Goal: Task Accomplishment & Management: Manage account settings

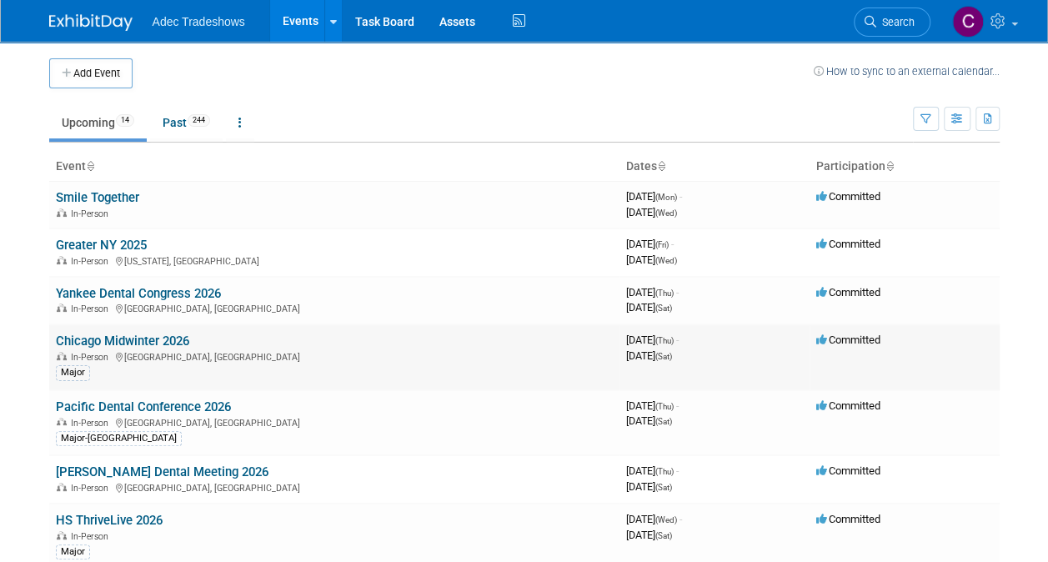
click at [143, 342] on link "Chicago Midwinter 2026" at bounding box center [122, 340] width 133 height 15
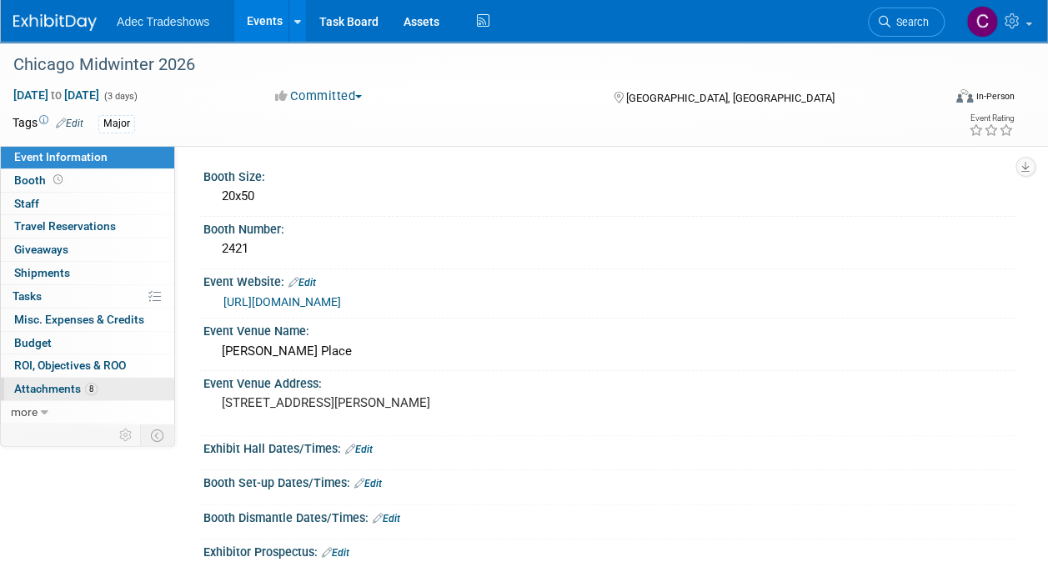
click at [43, 383] on span "Attachments 8" at bounding box center [55, 388] width 83 height 13
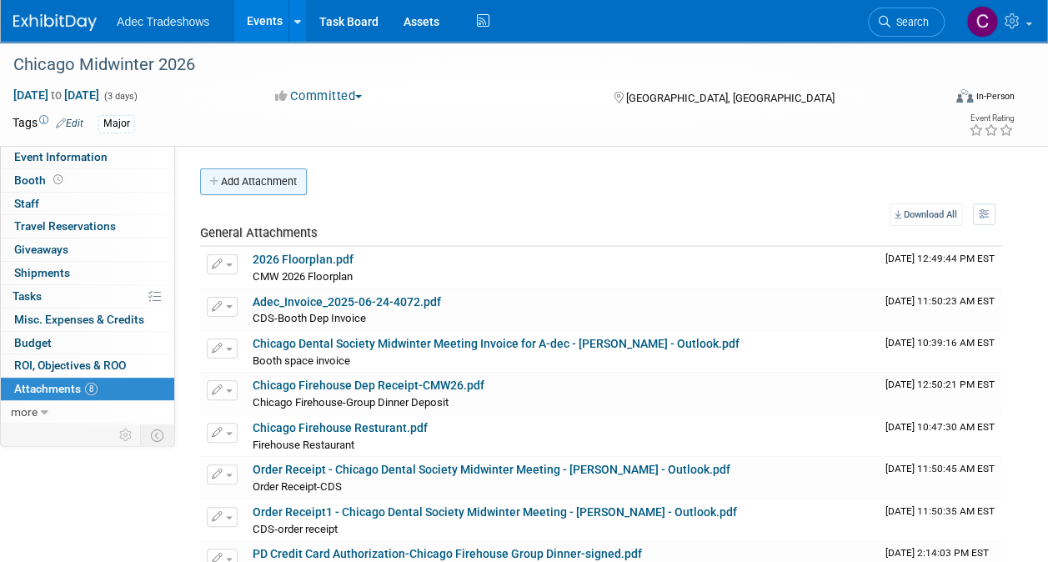
click at [233, 178] on button "Add Attachment" at bounding box center [253, 181] width 107 height 27
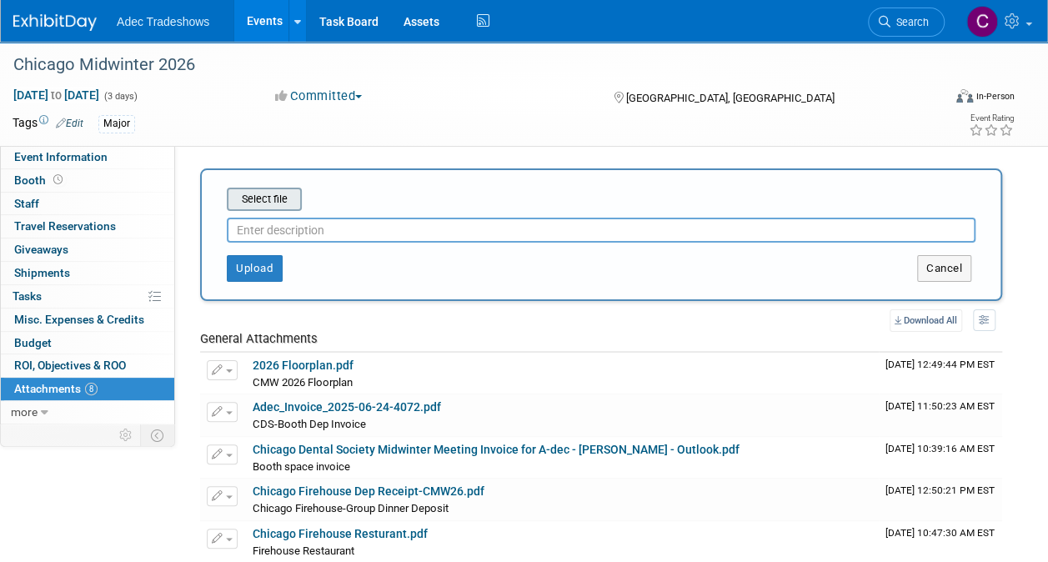
click at [242, 195] on input "file" at bounding box center [201, 199] width 198 height 20
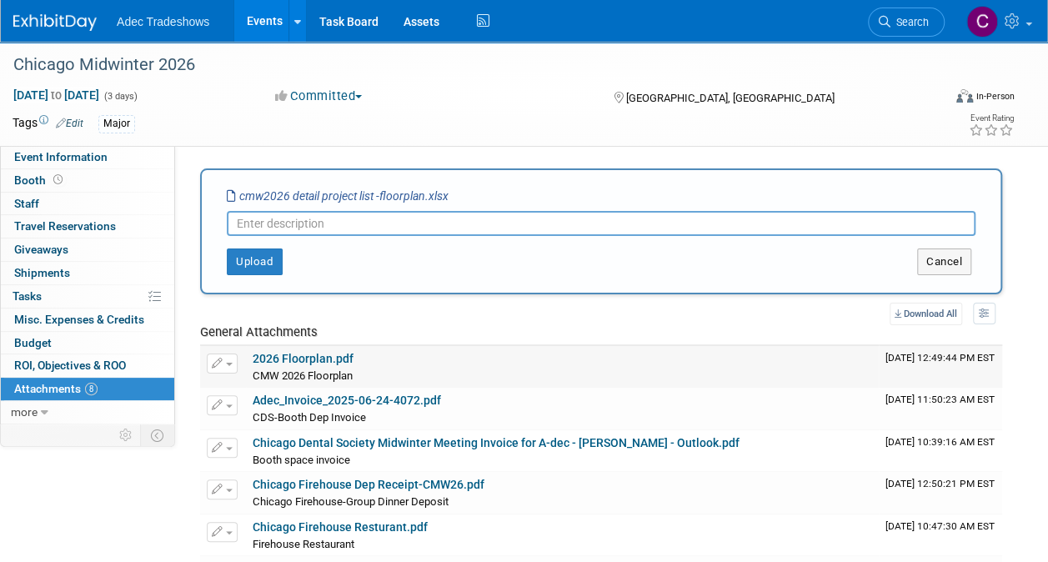
type input "V"
click at [264, 268] on button "Upload" at bounding box center [255, 261] width 56 height 27
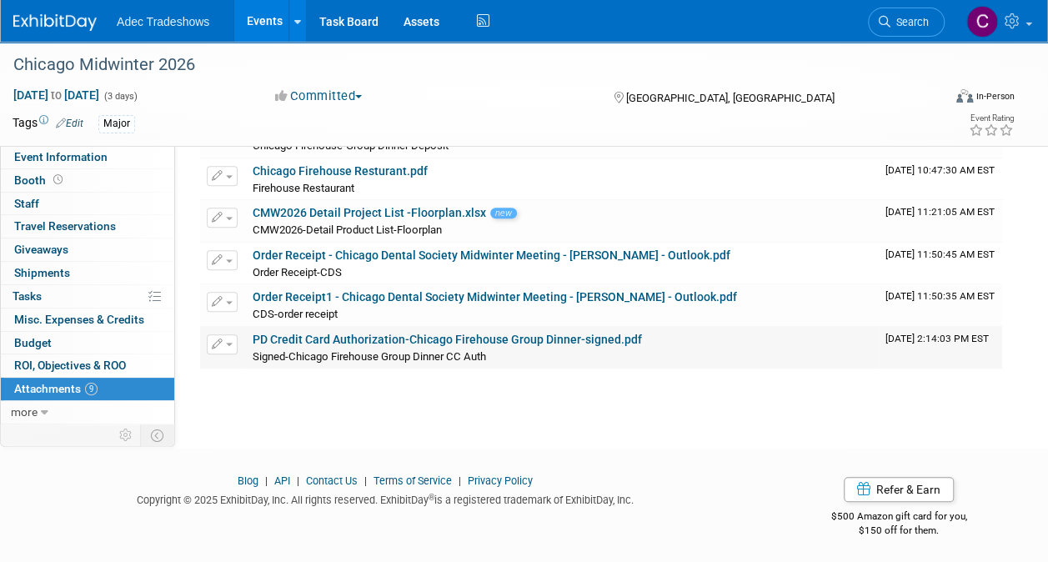
scroll to position [173, 0]
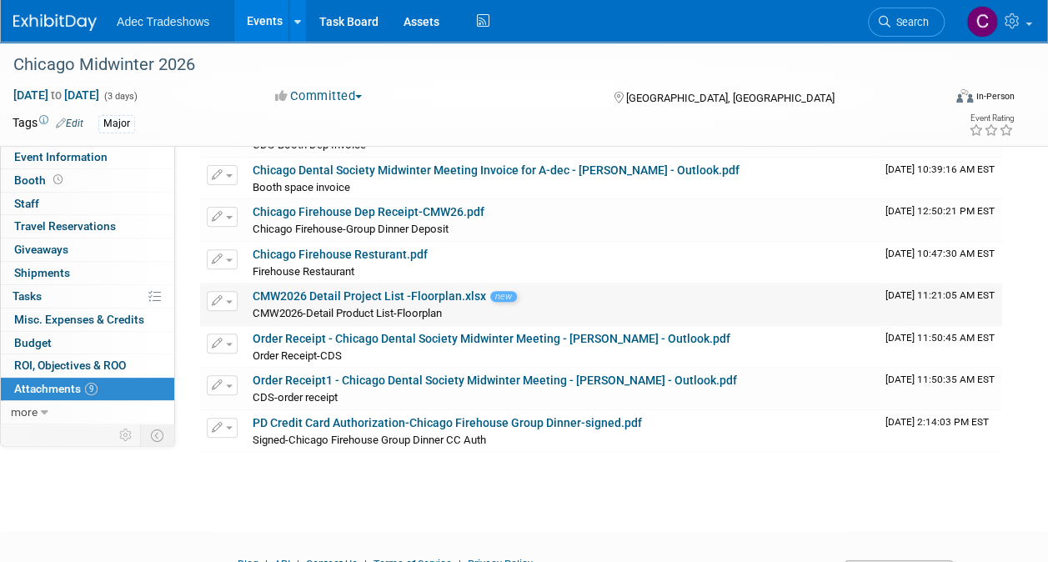
click at [223, 301] on button "button" at bounding box center [222, 301] width 31 height 20
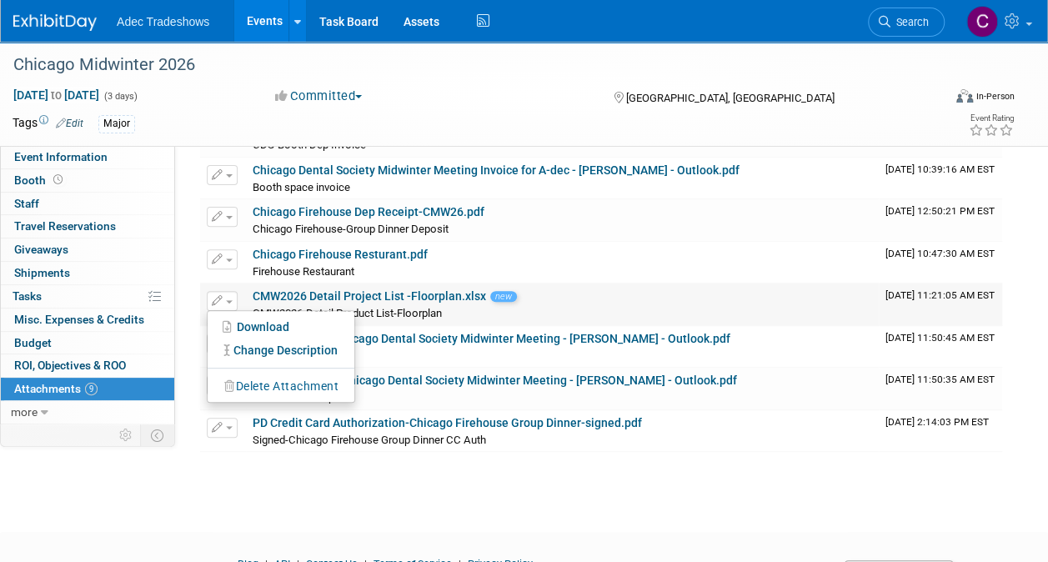
click at [247, 384] on button "Delete Attachment" at bounding box center [281, 386] width 131 height 23
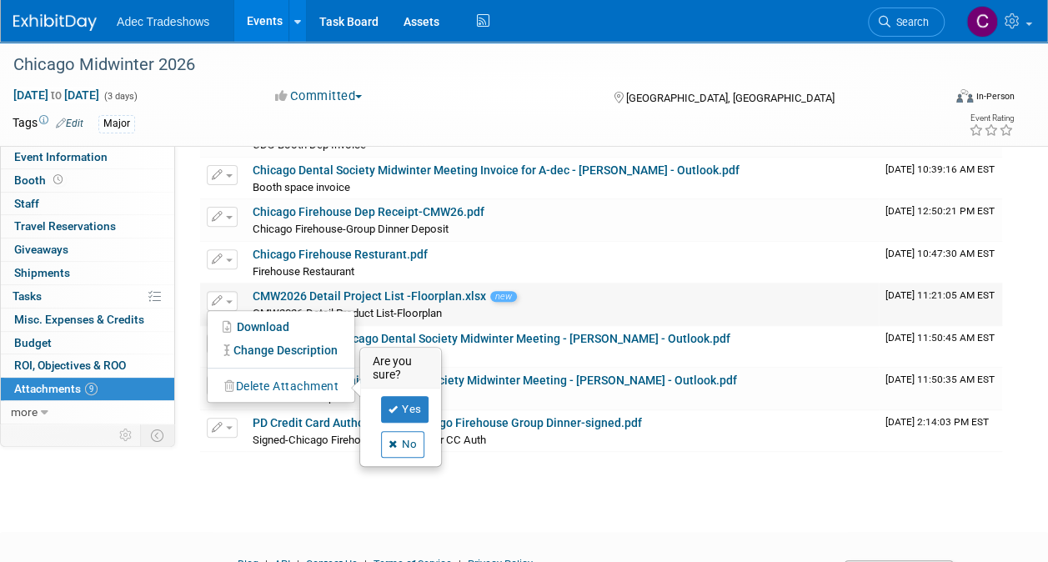
click at [403, 418] on div "Yes No" at bounding box center [401, 427] width 57 height 62
click at [407, 407] on link "Yes" at bounding box center [405, 409] width 48 height 27
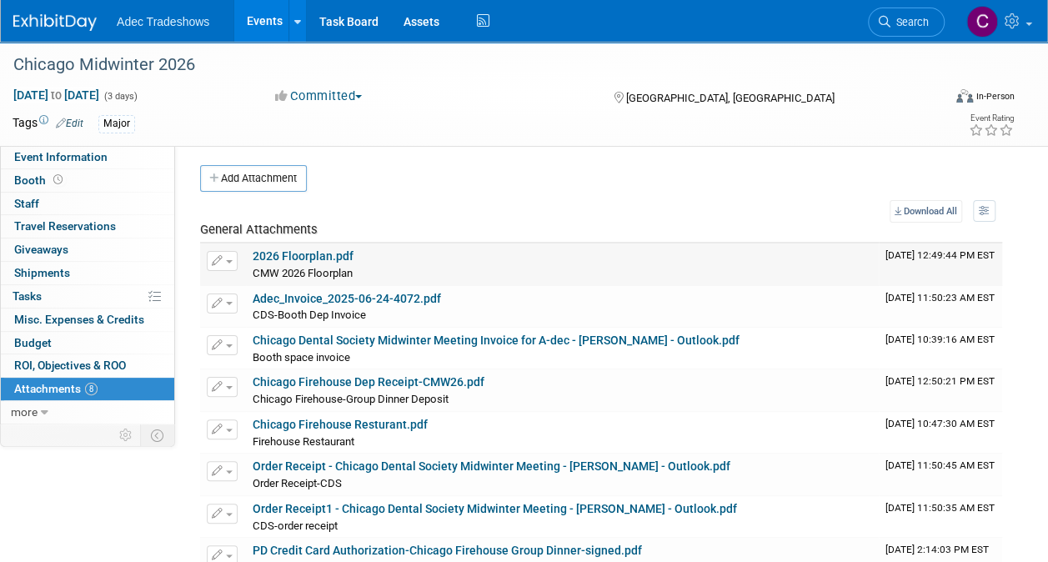
scroll to position [0, 0]
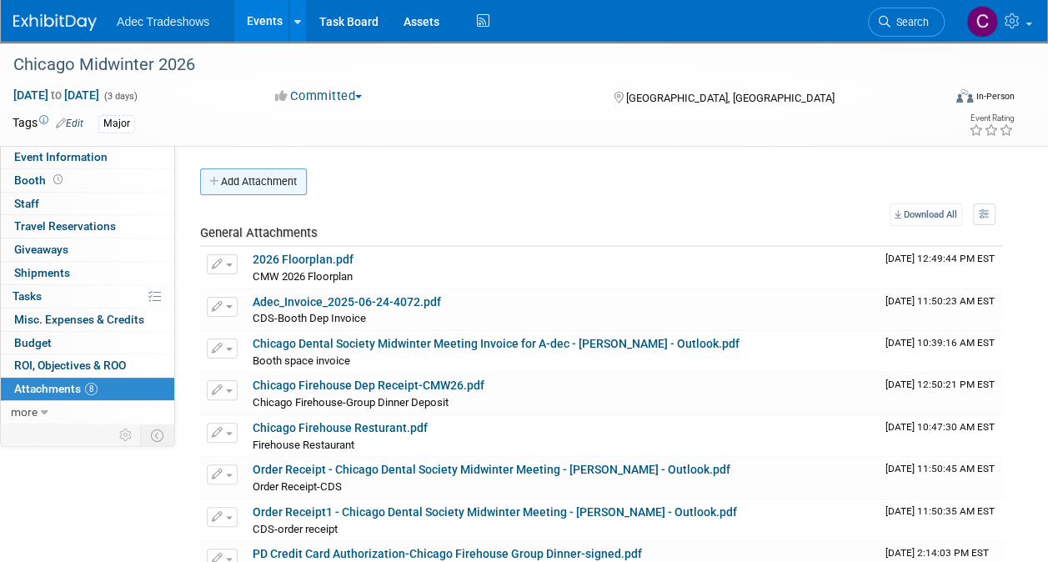
click at [274, 184] on button "Add Attachment" at bounding box center [253, 181] width 107 height 27
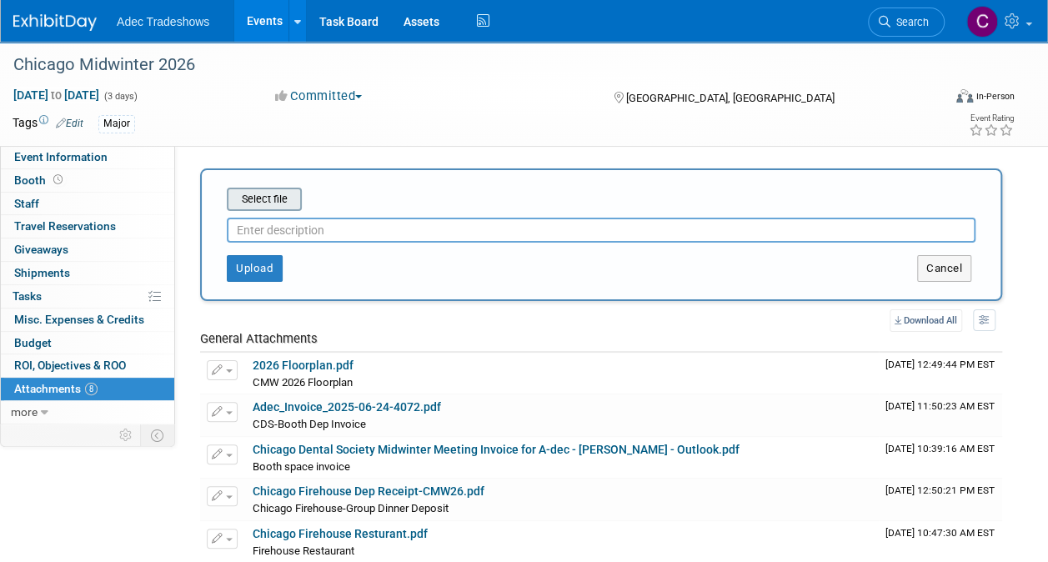
click at [269, 203] on input "file" at bounding box center [201, 199] width 198 height 20
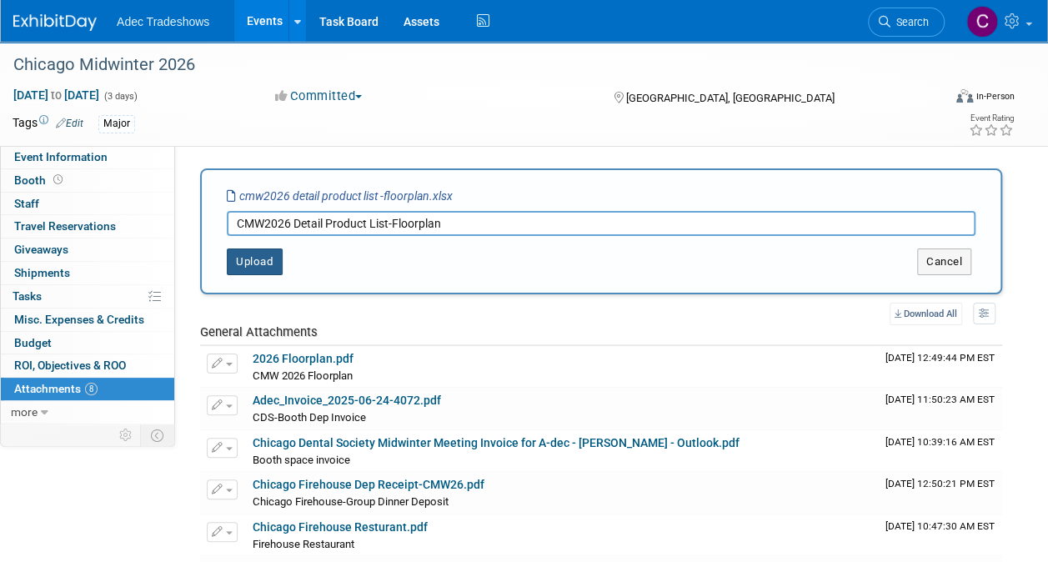
type input "CMW2026 Detail Product List-Floorplan"
click at [248, 258] on button "Upload" at bounding box center [255, 261] width 56 height 27
